Goal: Register for event/course

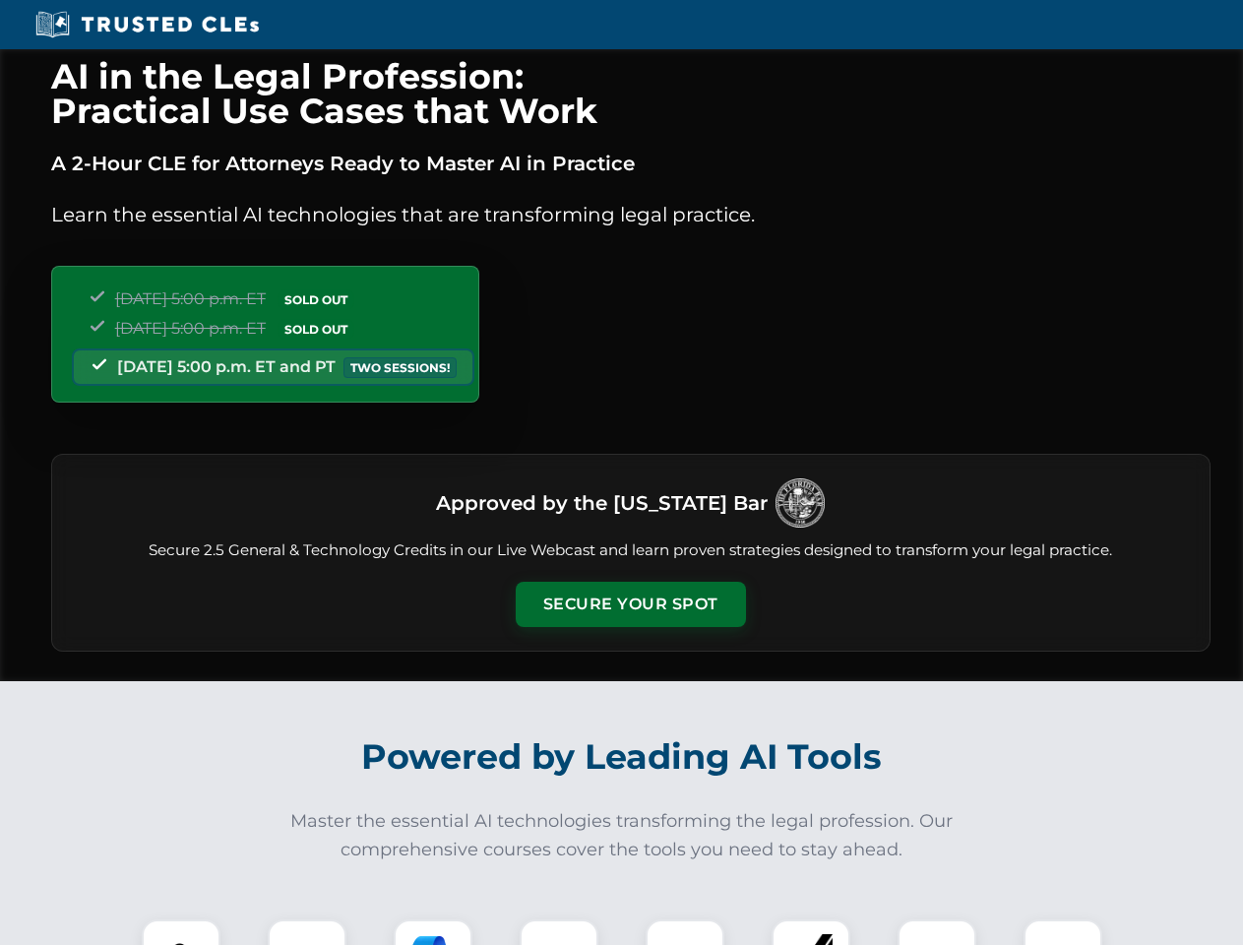
click at [630, 604] on button "Secure Your Spot" at bounding box center [631, 603] width 230 height 45
click at [181, 932] on img at bounding box center [181, 958] width 57 height 57
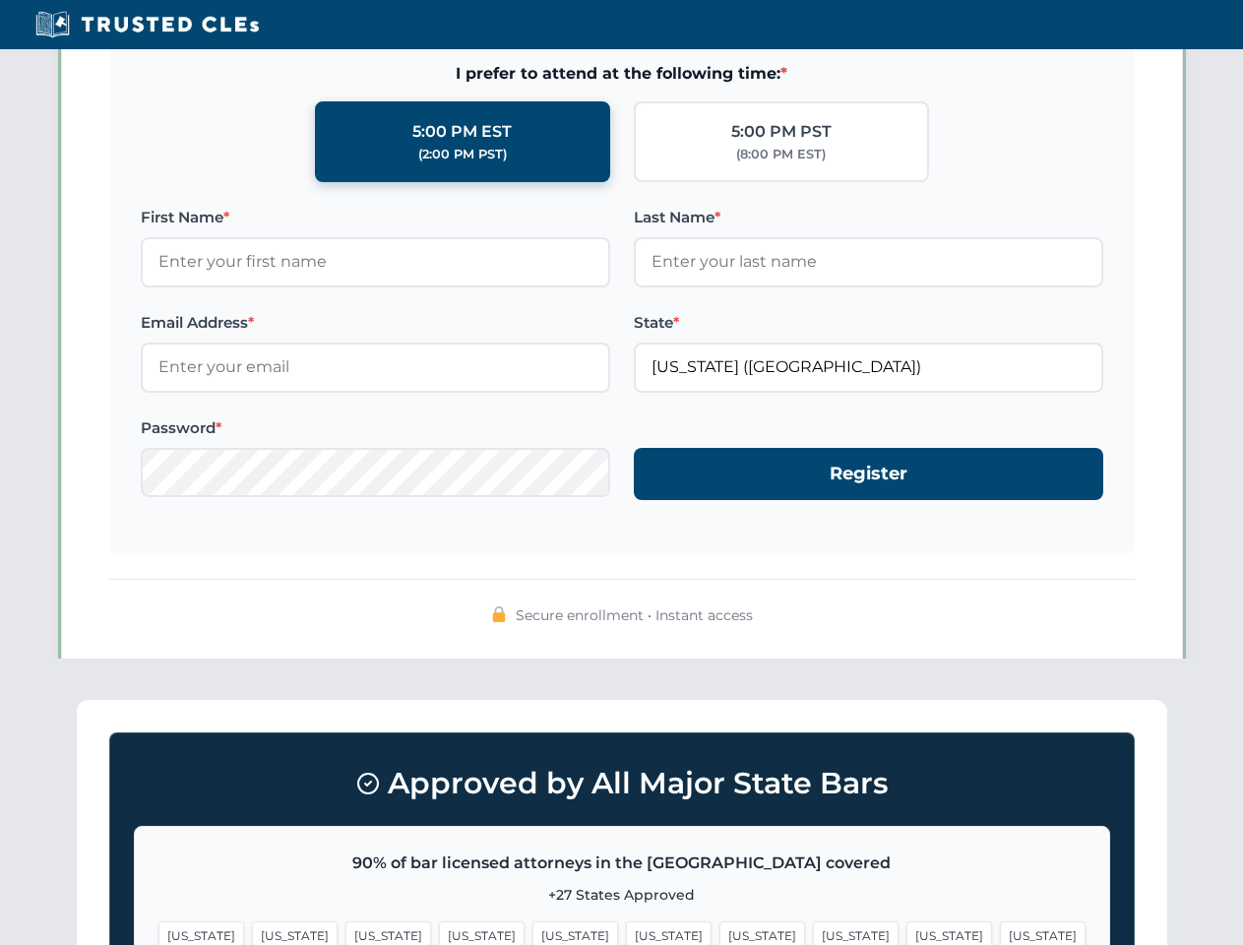
click at [719, 932] on span "[US_STATE]" at bounding box center [762, 935] width 86 height 29
click at [906, 932] on span "[US_STATE]" at bounding box center [949, 935] width 86 height 29
